Goal: Information Seeking & Learning: Learn about a topic

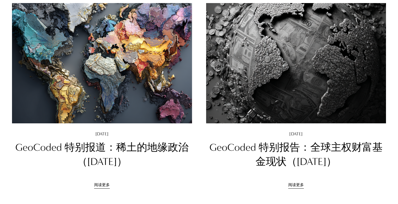
scroll to position [287, 0]
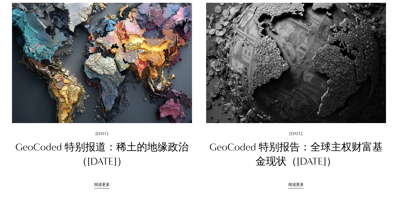
click at [282, 78] on img at bounding box center [296, 62] width 182 height 121
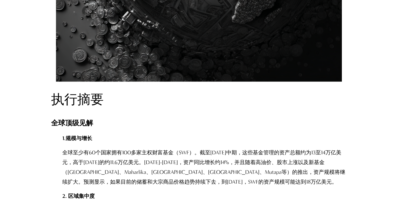
scroll to position [443, 0]
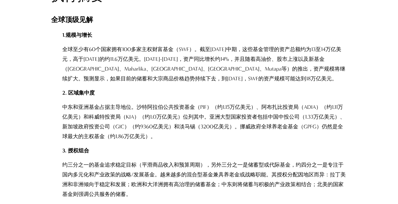
scroll to position [471, 0]
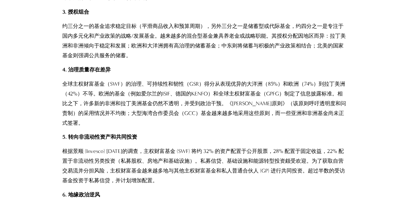
scroll to position [610, 0]
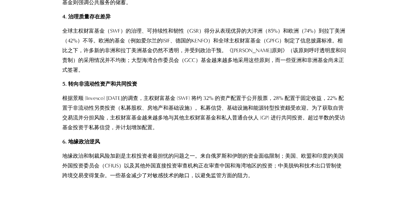
scroll to position [663, 0]
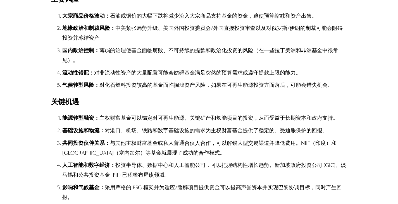
scroll to position [1076, 0]
click at [261, 133] on font "对港口、机场、铁路和数字基础设施的需求为主权财富基金提供了稳定的、受通胀保护的回报。" at bounding box center [216, 130] width 223 height 6
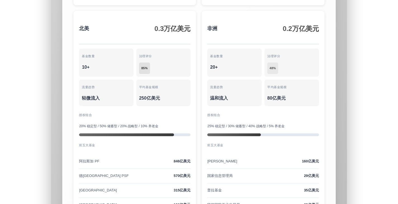
scroll to position [6054, 0]
